Goal: Information Seeking & Learning: Learn about a topic

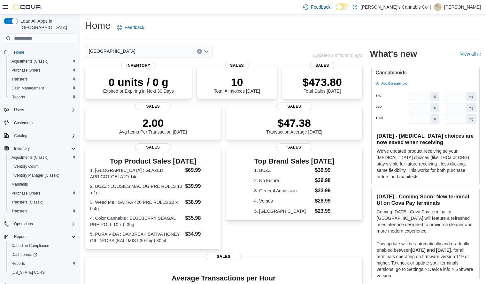
click at [208, 50] on icon "Open list of options" at bounding box center [206, 51] width 5 height 5
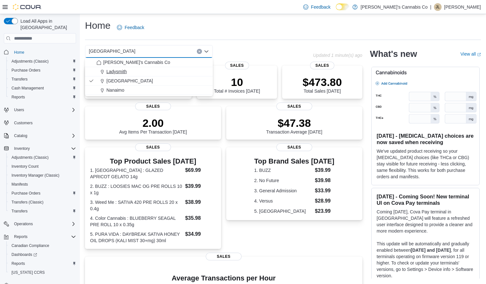
click at [146, 70] on div "Ladysmith" at bounding box center [153, 71] width 113 height 6
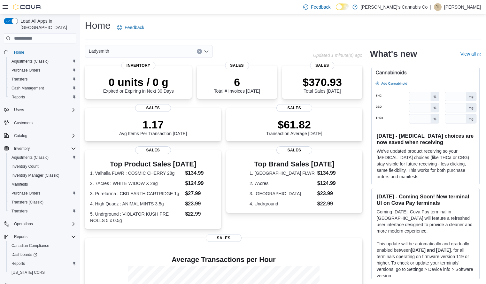
click at [209, 51] on icon "Open list of options" at bounding box center [206, 51] width 5 height 5
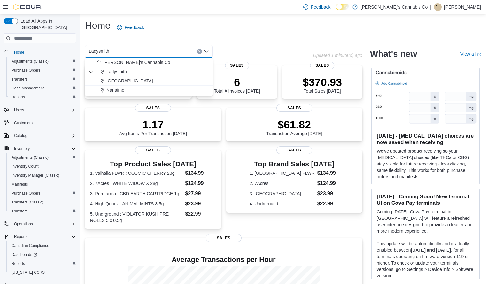
click at [138, 89] on div "Nanaimo" at bounding box center [153, 90] width 113 height 6
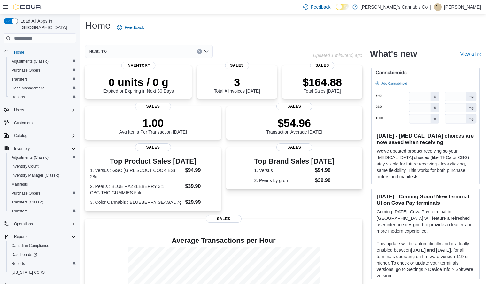
click at [208, 51] on icon "Open list of options" at bounding box center [207, 52] width 4 height 2
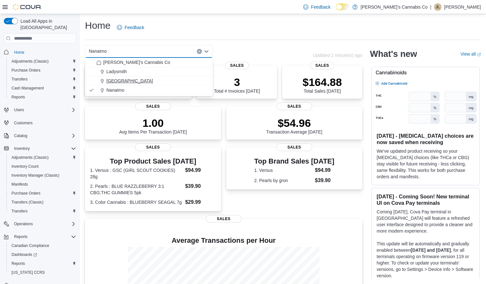
click at [152, 82] on div "Lake Cowichan" at bounding box center [153, 81] width 113 height 6
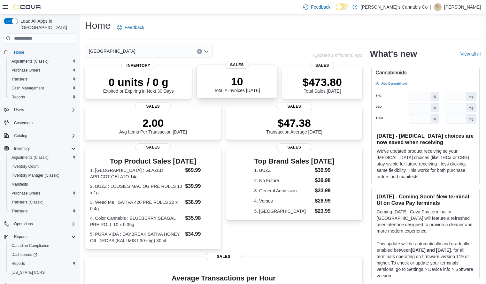
click at [244, 86] on p "10" at bounding box center [237, 81] width 46 height 13
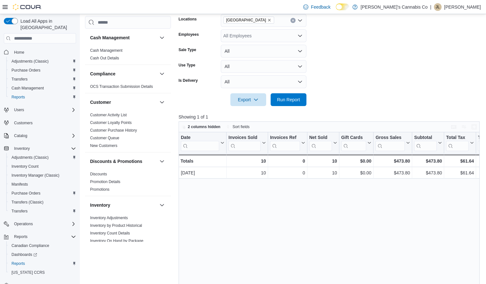
scroll to position [115, 0]
click at [325, 225] on div "Date Click to view column header actions Invoices Sold Click to view column hea…" at bounding box center [331, 240] width 304 height 217
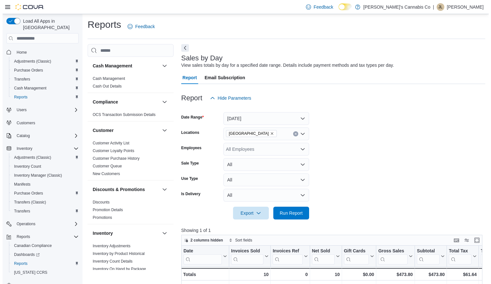
scroll to position [0, 0]
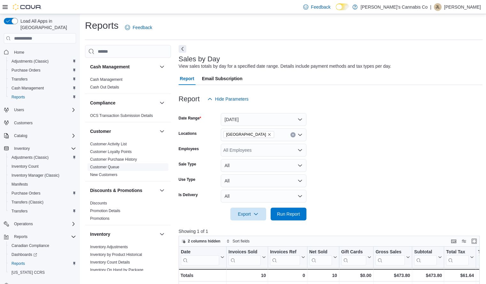
click at [128, 168] on span "Customer Queue" at bounding box center [128, 167] width 81 height 8
click at [115, 168] on link "Customer Queue" at bounding box center [104, 167] width 29 height 4
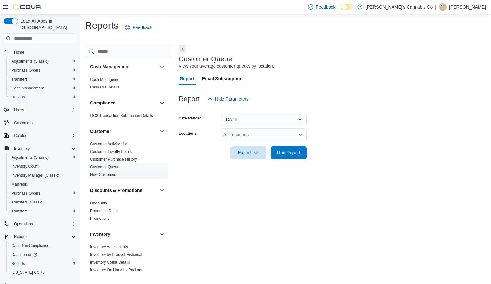
click at [108, 175] on link "New Customers" at bounding box center [103, 175] width 27 height 4
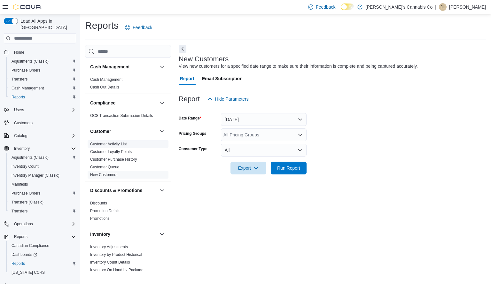
click at [120, 143] on link "Customer Activity List" at bounding box center [108, 144] width 37 height 4
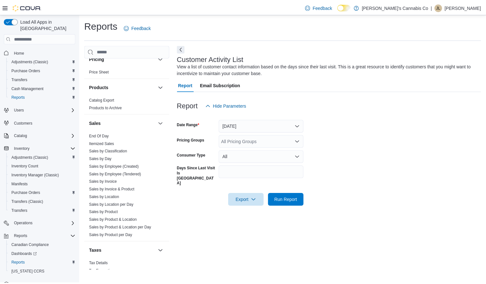
scroll to position [367, 0]
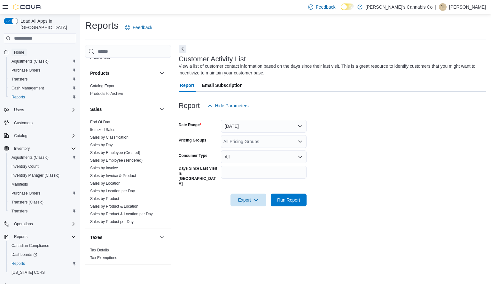
click at [18, 50] on span "Home" at bounding box center [19, 52] width 10 height 5
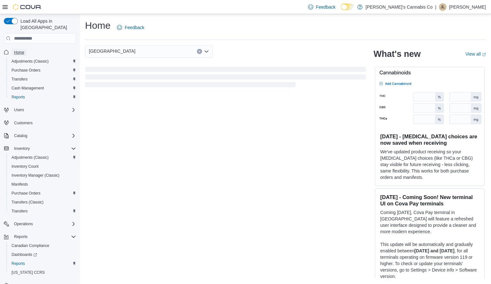
click at [21, 50] on span "Home" at bounding box center [19, 52] width 10 height 5
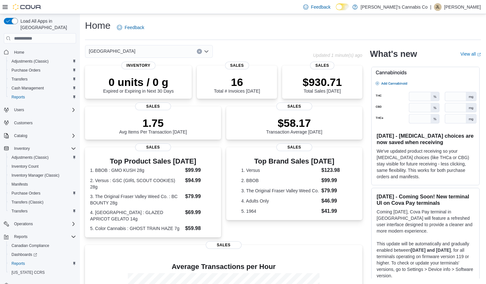
click at [209, 52] on icon "Open list of options" at bounding box center [206, 51] width 5 height 5
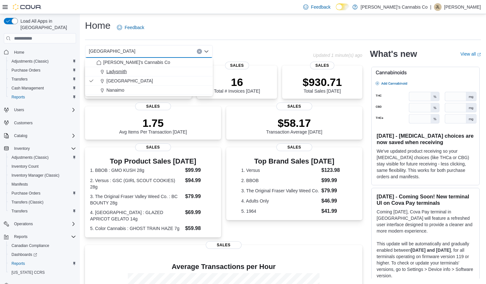
click at [150, 74] on div "Ladysmith" at bounding box center [153, 71] width 113 height 6
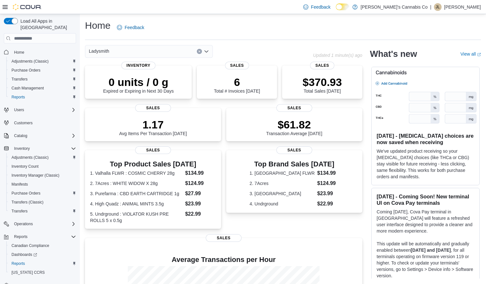
click at [207, 53] on icon "Open list of options" at bounding box center [206, 51] width 5 height 5
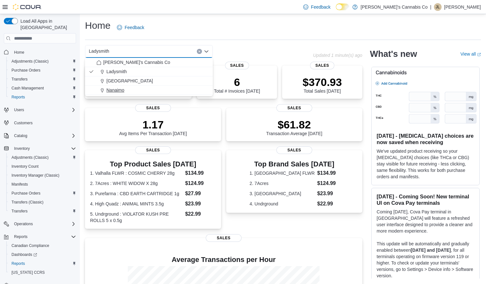
click at [157, 88] on div "Nanaimo" at bounding box center [153, 90] width 113 height 6
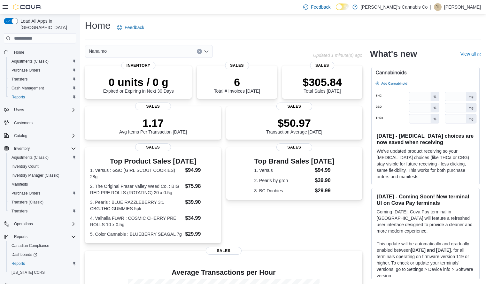
click at [206, 52] on icon "Open list of options" at bounding box center [207, 52] width 4 height 2
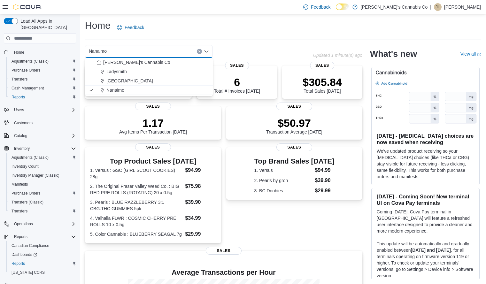
click at [162, 80] on div "Lake Cowichan" at bounding box center [153, 81] width 113 height 6
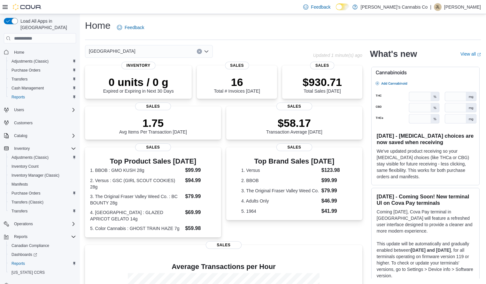
click at [284, 55] on div "Lake Cowichan" at bounding box center [199, 51] width 228 height 13
